Goal: Task Accomplishment & Management: Manage account settings

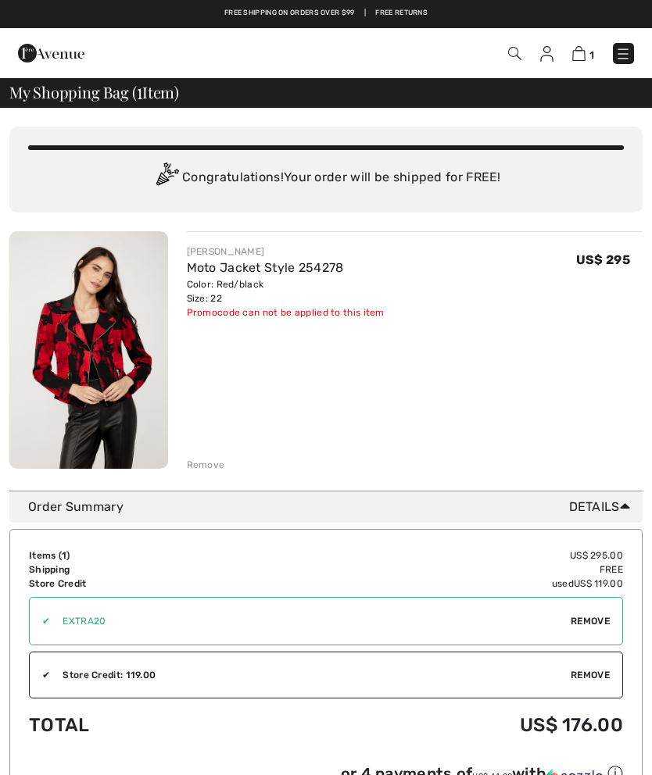
click at [624, 54] on img at bounding box center [623, 54] width 16 height 16
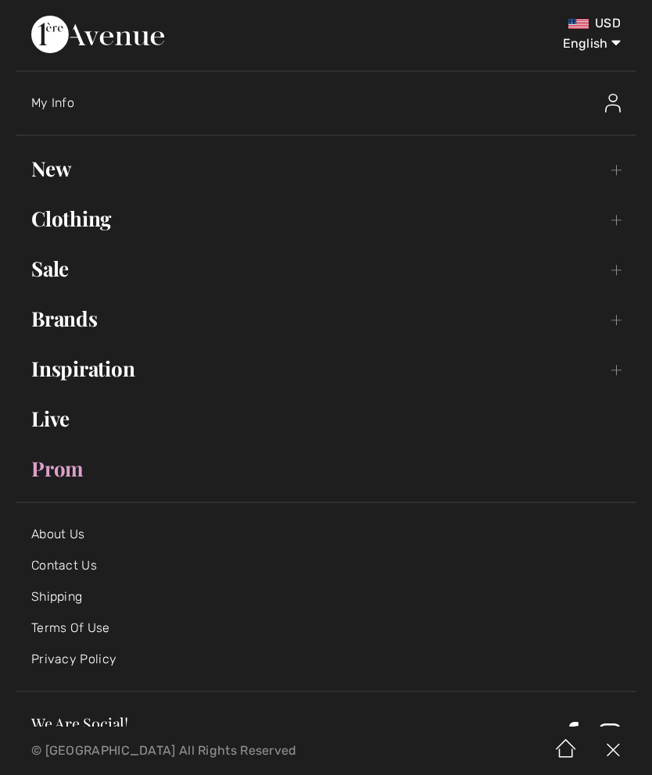
click at [55, 173] on link "New Toggle submenu" at bounding box center [326, 169] width 620 height 34
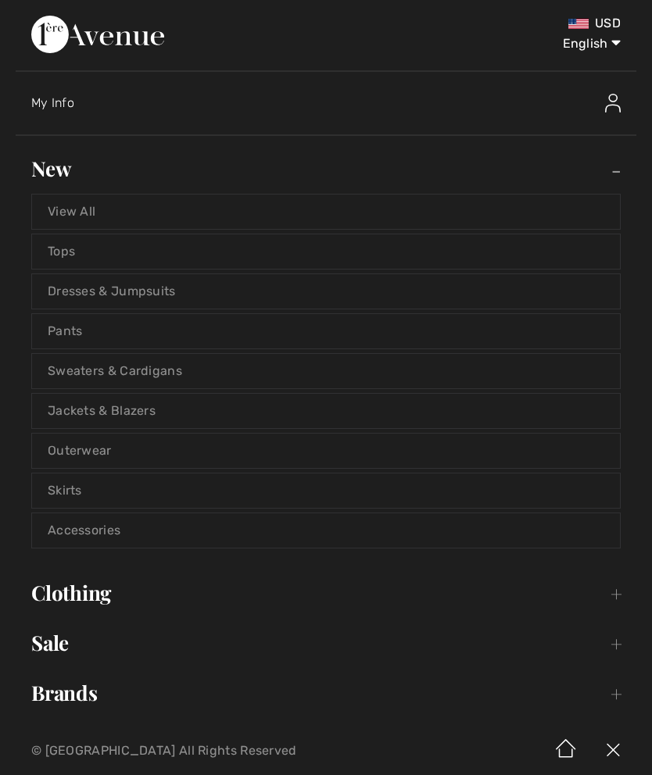
click at [85, 210] on link "View All" at bounding box center [326, 212] width 588 height 34
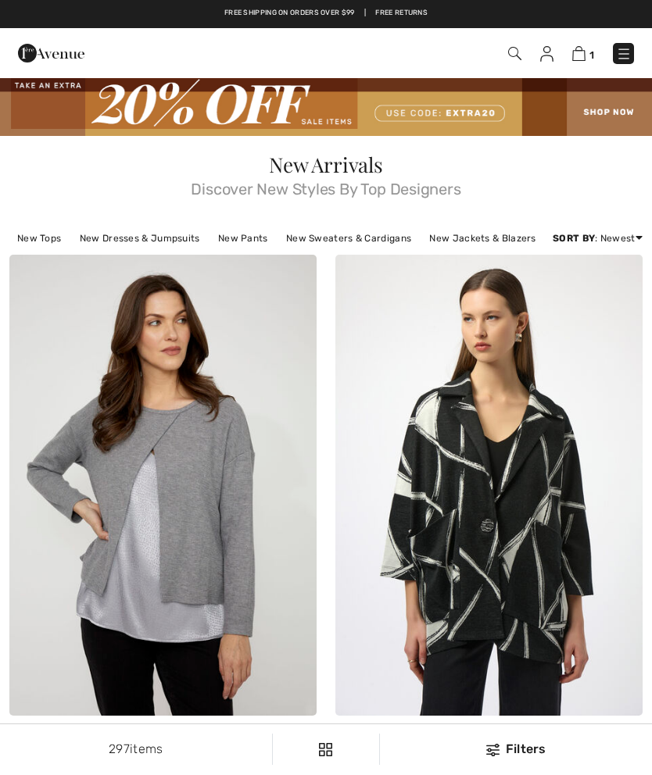
checkbox input "true"
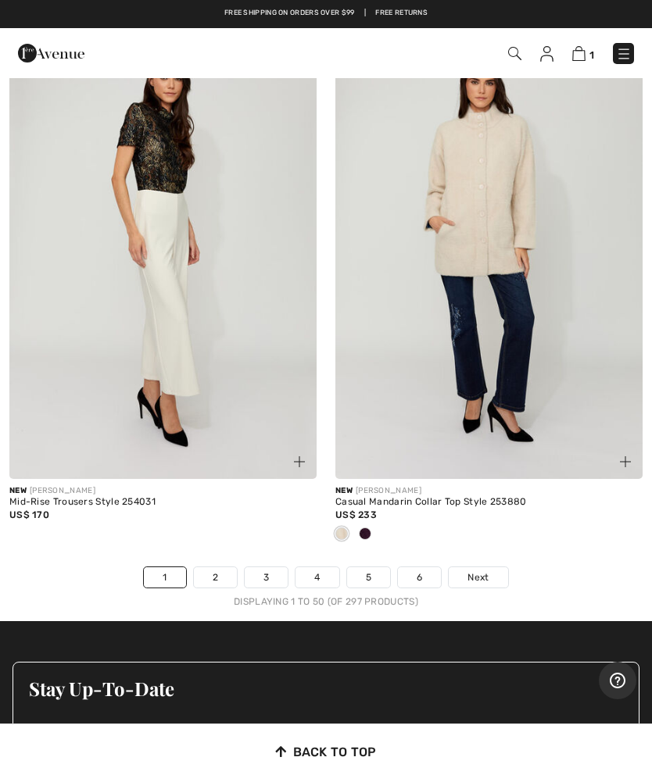
scroll to position [13514, 0]
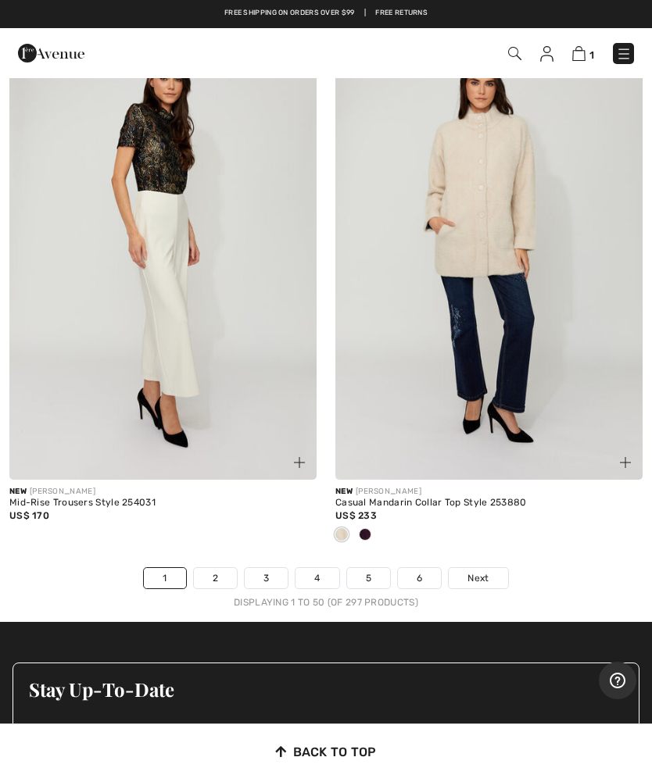
click at [218, 568] on link "2" at bounding box center [215, 578] width 43 height 20
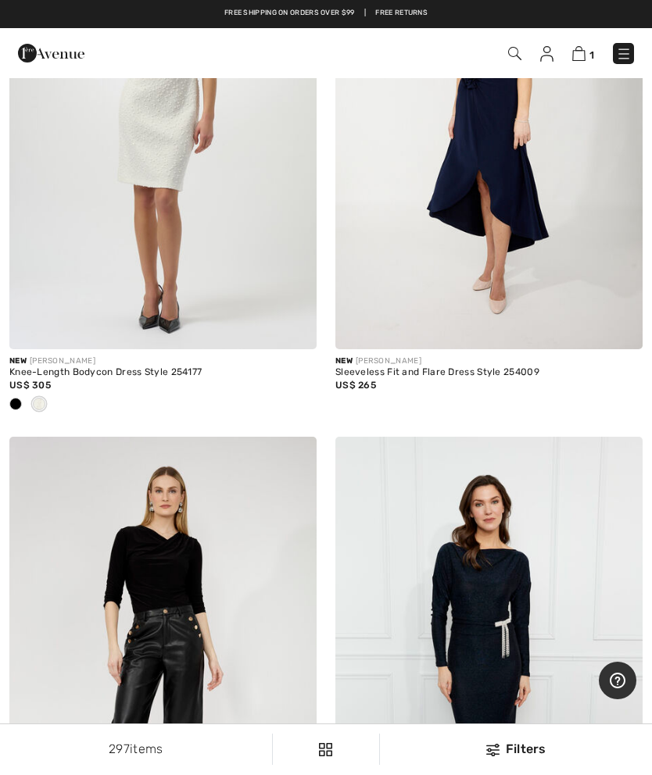
scroll to position [3658, 0]
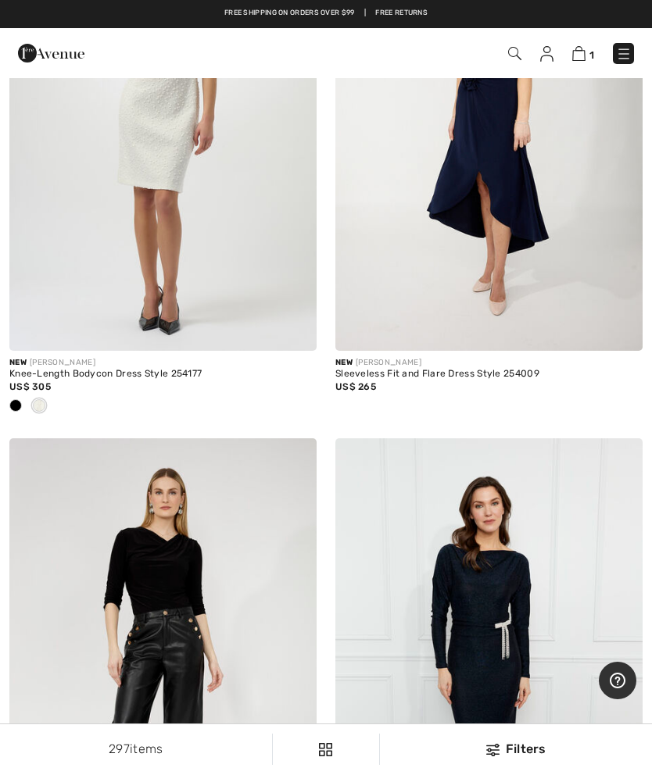
click at [625, 43] on link at bounding box center [623, 53] width 21 height 21
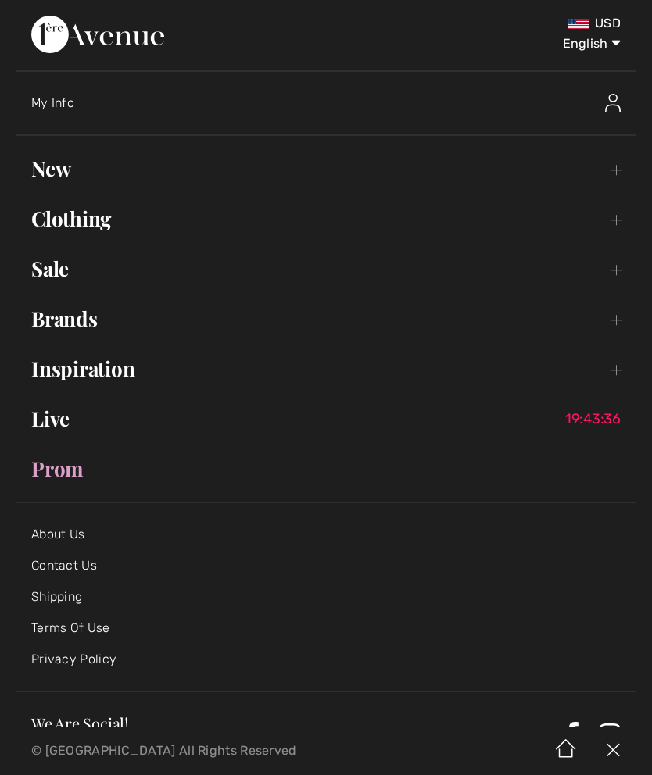
click at [609, 97] on img at bounding box center [613, 103] width 16 height 19
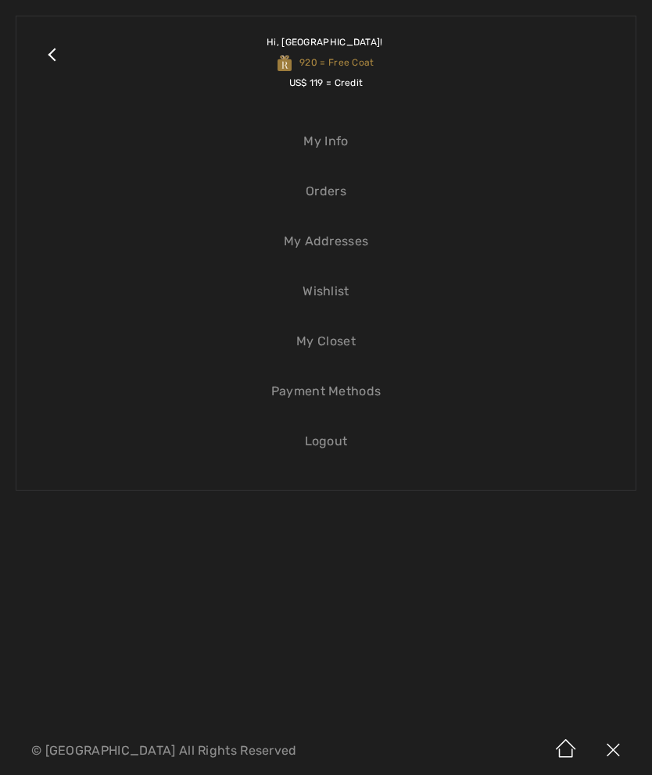
click at [324, 193] on link "Orders" at bounding box center [326, 191] width 588 height 34
click at [57, 52] on link "Close submenu" at bounding box center [51, 62] width 39 height 61
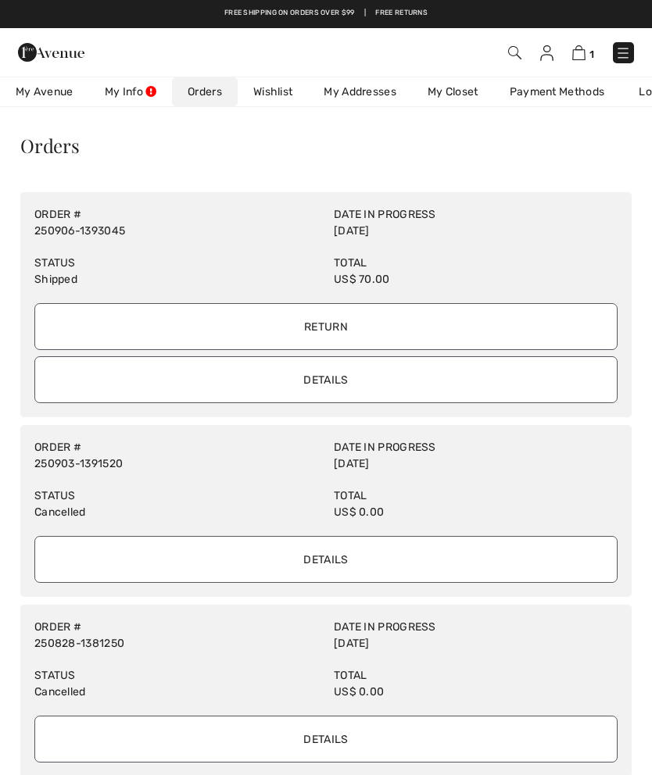
click at [313, 320] on input "Return" at bounding box center [325, 326] width 583 height 47
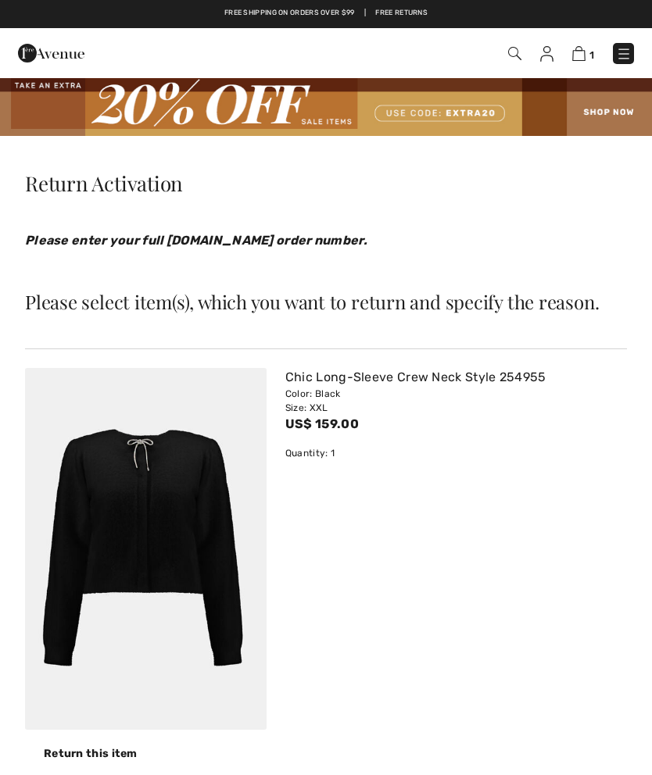
checkbox input "true"
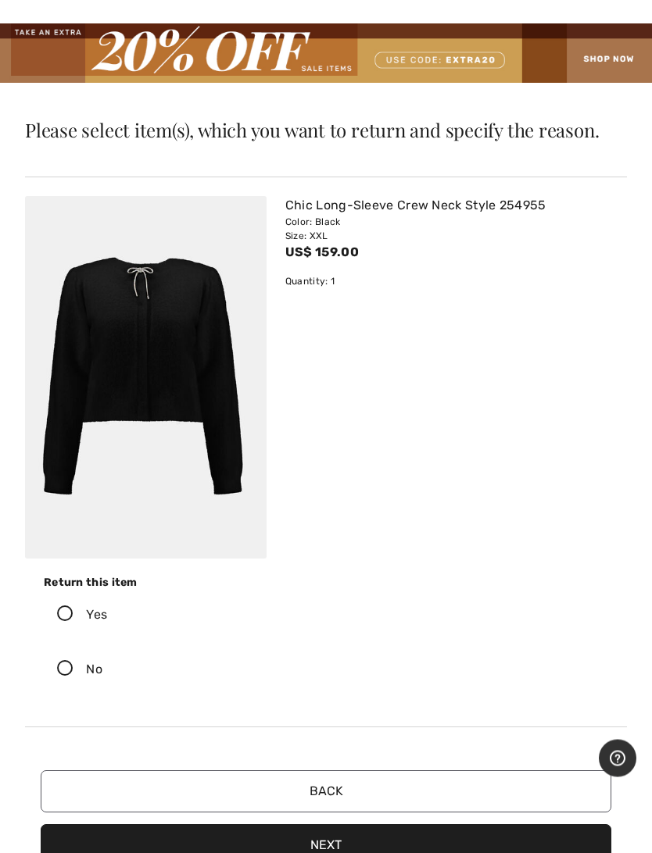
scroll to position [56, 0]
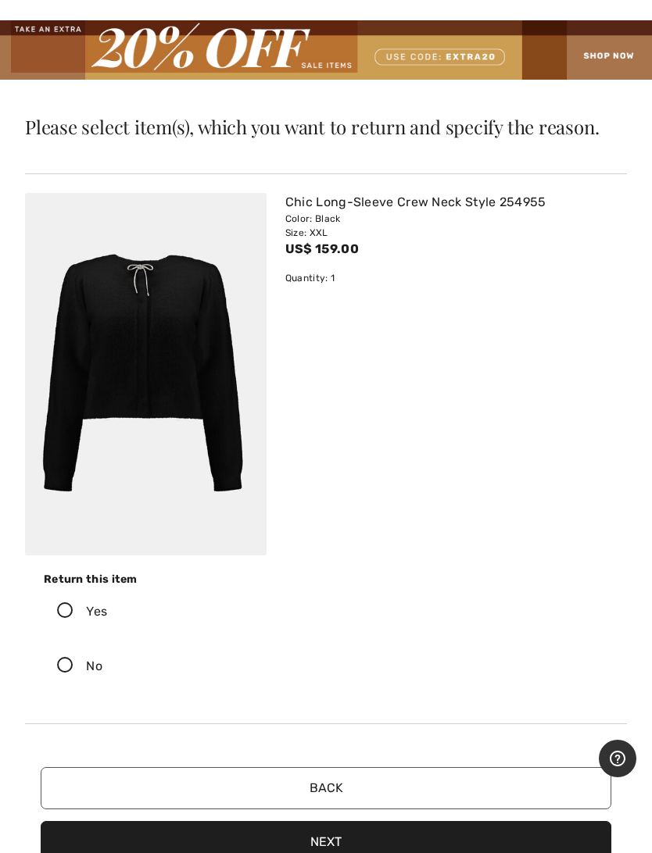
click at [76, 609] on icon at bounding box center [65, 611] width 41 height 16
click at [107, 609] on input "Yes" at bounding box center [112, 611] width 10 height 47
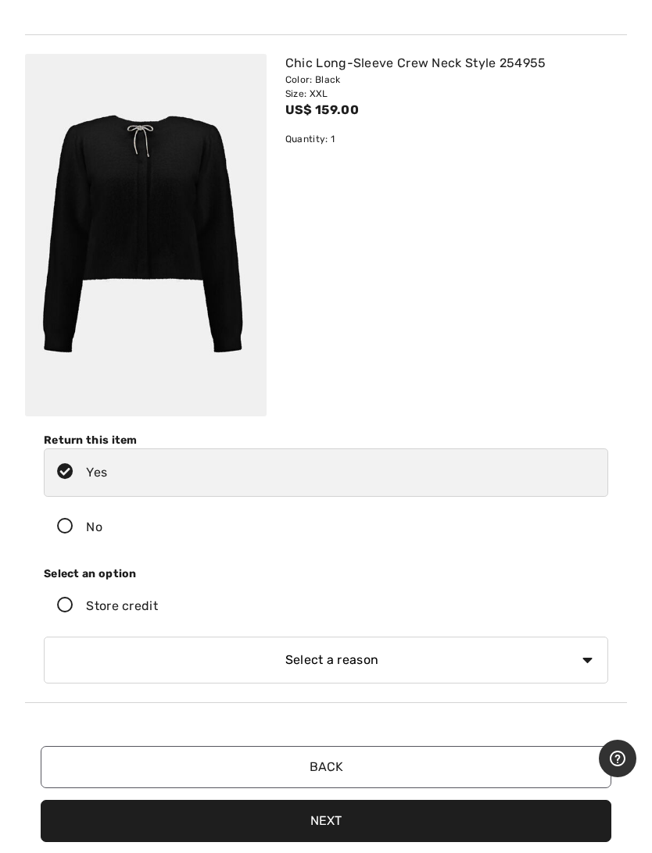
scroll to position [199, 0]
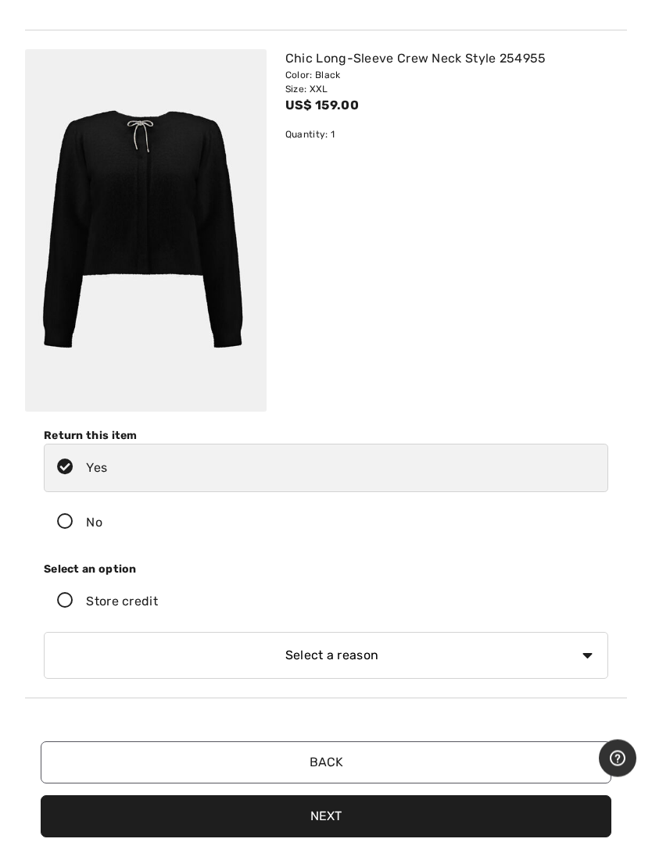
click at [74, 603] on icon at bounding box center [65, 602] width 41 height 16
click at [158, 603] on input "Store credit" at bounding box center [163, 602] width 10 height 47
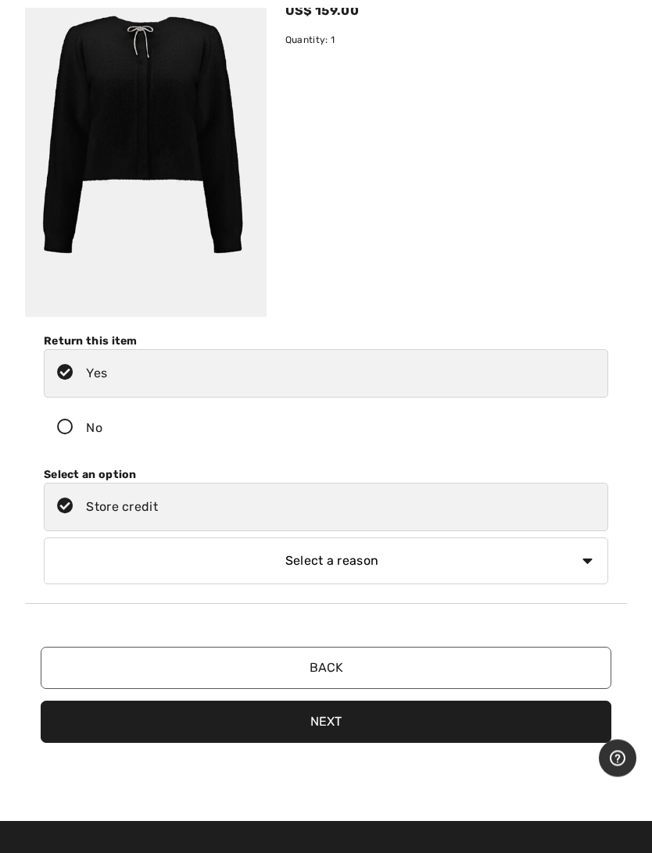
scroll to position [298, 0]
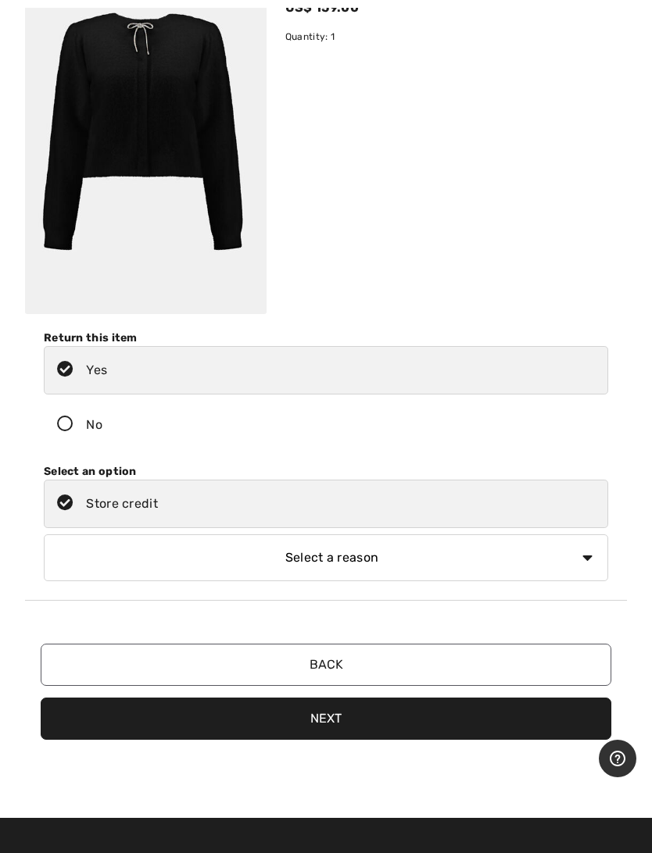
click at [588, 556] on select "Select a reason I received the wrong product or size My order arrived too late …" at bounding box center [326, 557] width 564 height 47
select select "6"
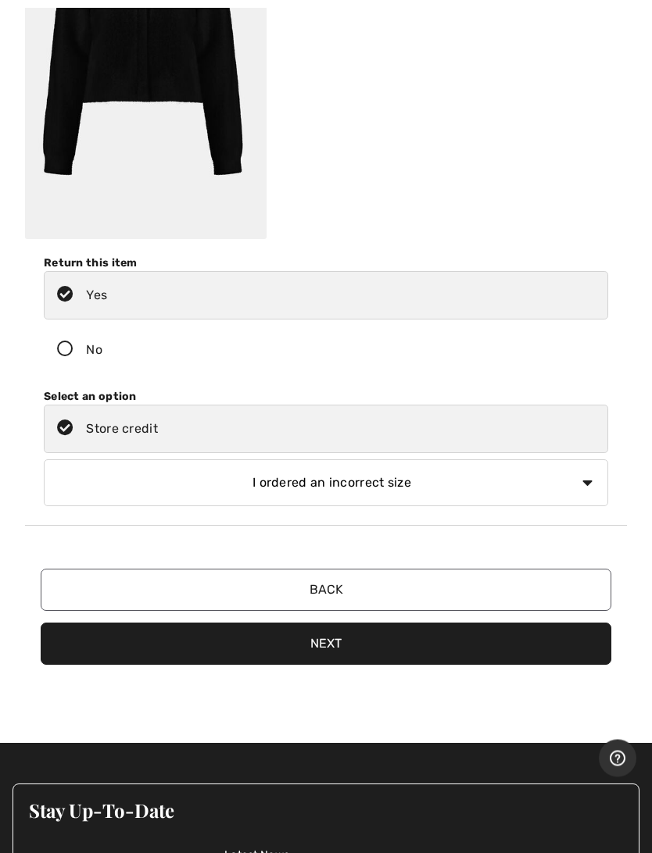
click at [334, 643] on button "Next" at bounding box center [326, 644] width 570 height 42
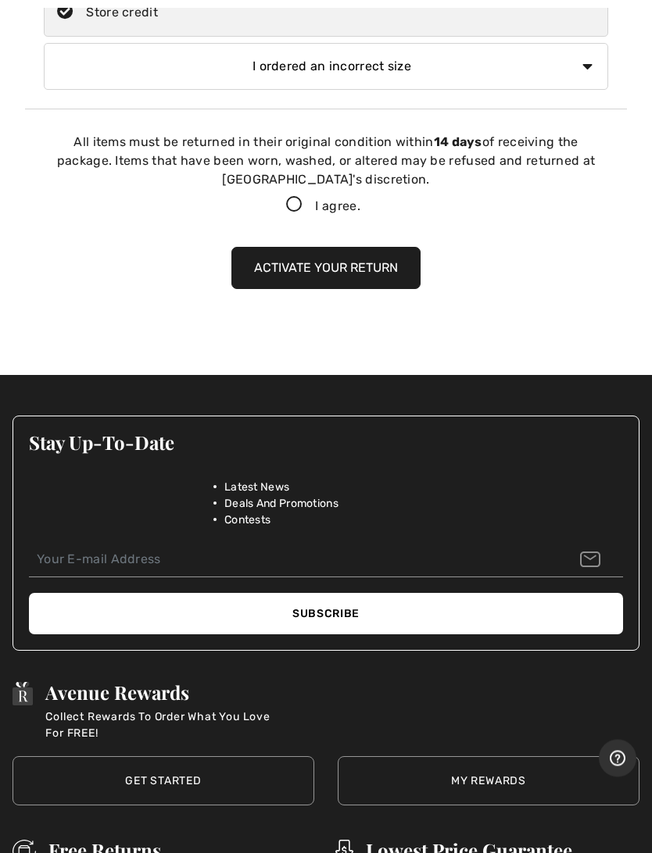
scroll to position [827, 0]
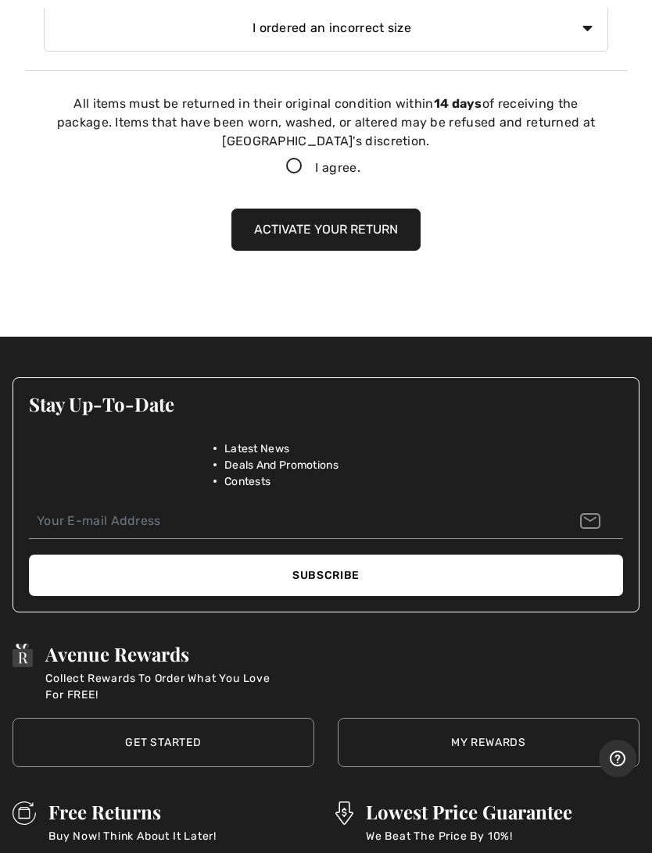
click at [292, 165] on icon at bounding box center [293, 167] width 41 height 16
click at [360, 165] on input "I agree." at bounding box center [365, 167] width 10 height 10
checkbox input "true"
click at [322, 230] on button "Activate your return" at bounding box center [325, 230] width 189 height 42
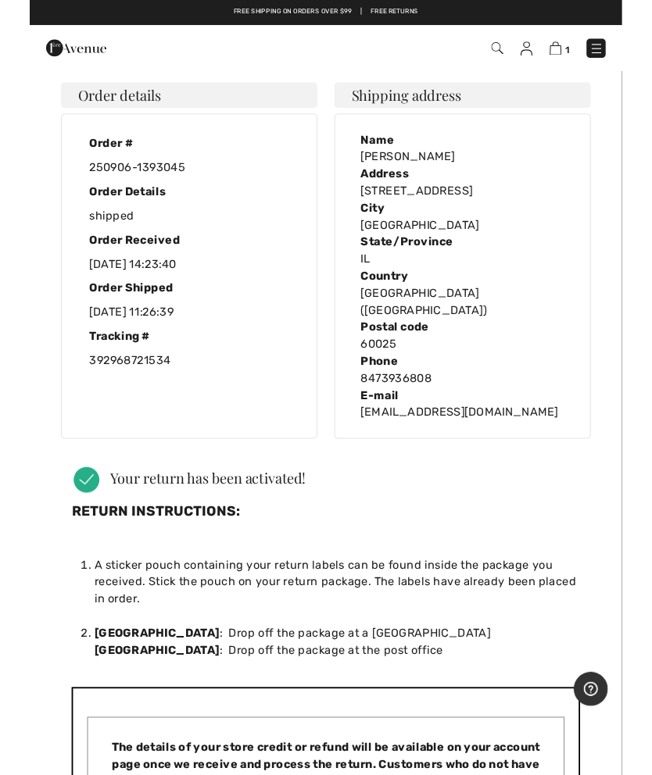
scroll to position [0, 0]
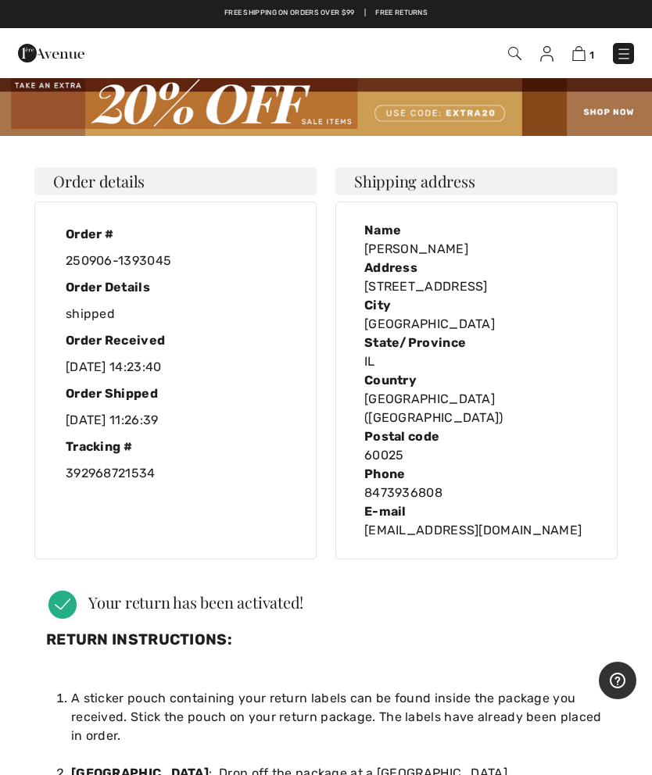
click at [576, 53] on img at bounding box center [578, 53] width 13 height 15
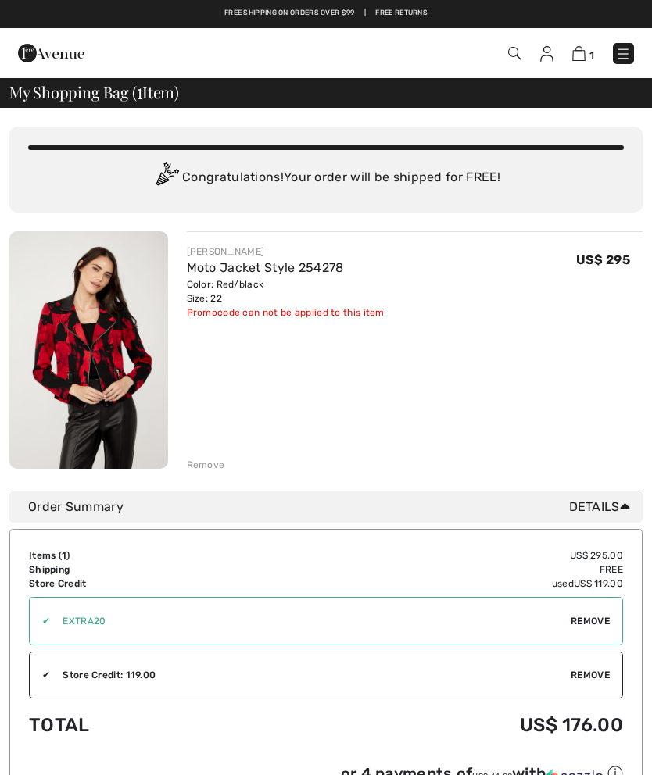
checkbox input "true"
